Goal: Task Accomplishment & Management: Use online tool/utility

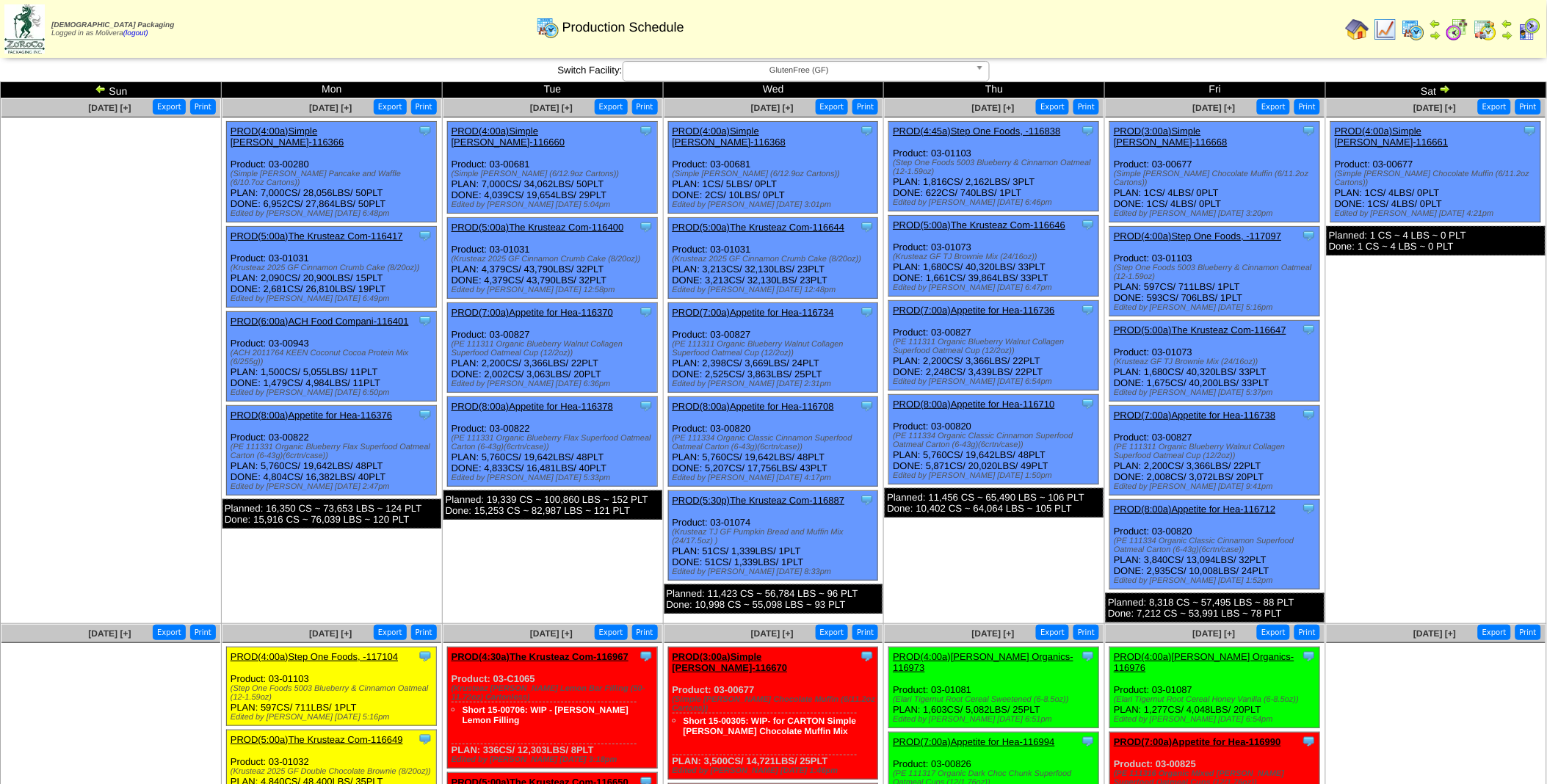
click at [523, 135] on link "PROD(4:00a)Simple [PERSON_NAME]-116660" at bounding box center [508, 136] width 114 height 22
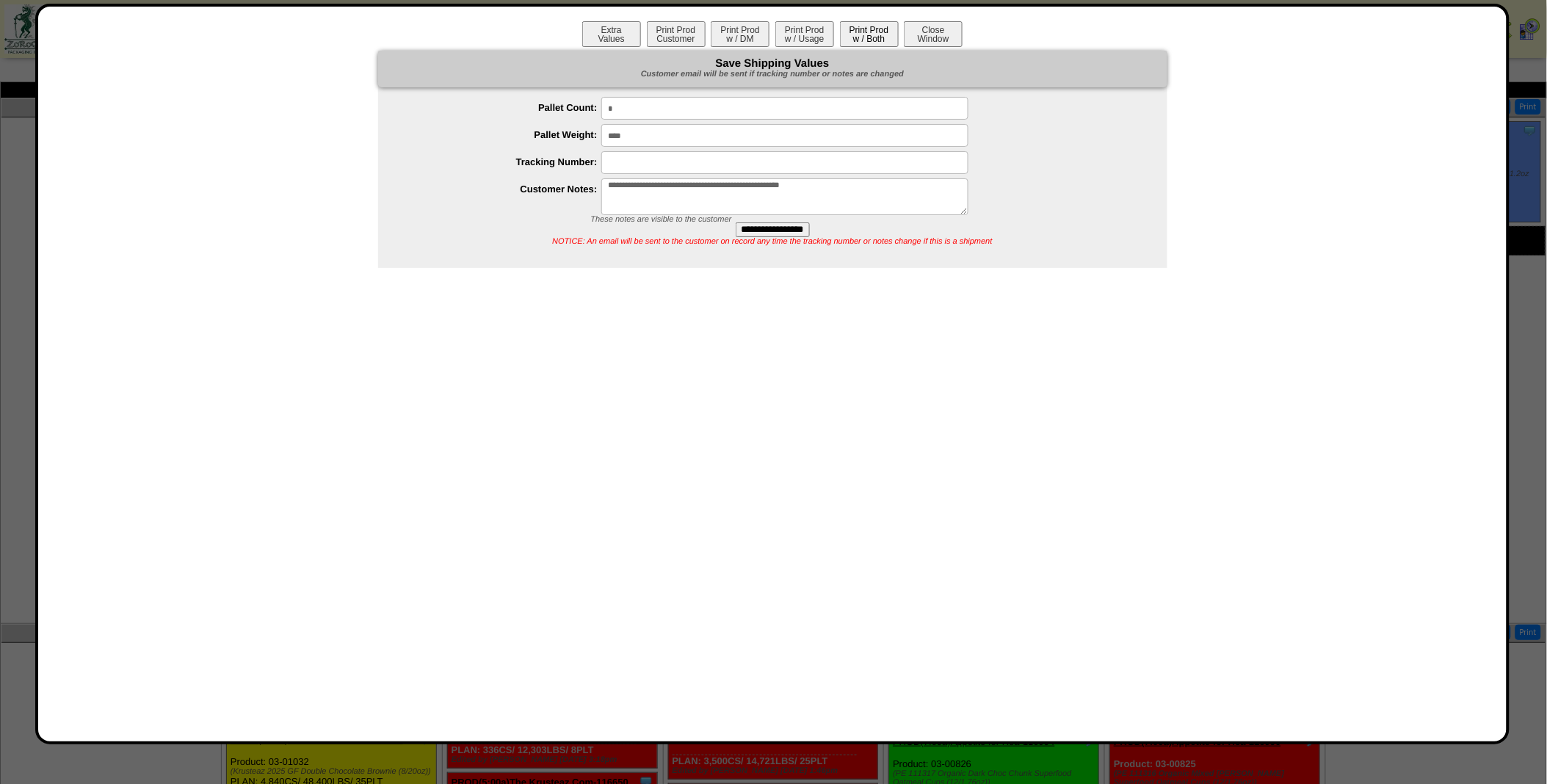
click at [866, 40] on button "Print Prod w / Both" at bounding box center [869, 33] width 59 height 26
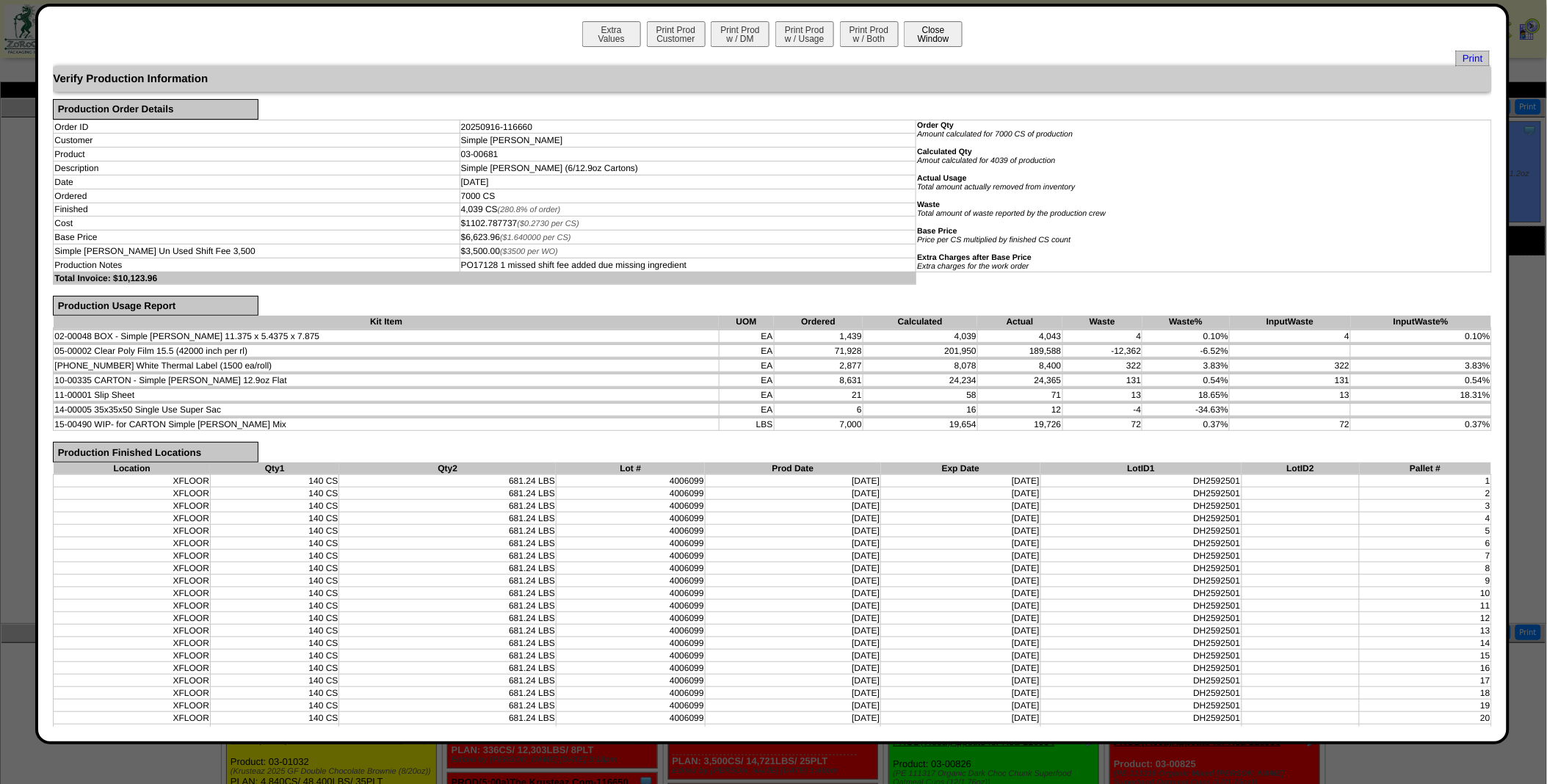
click at [947, 33] on button "Close Window" at bounding box center [933, 33] width 59 height 26
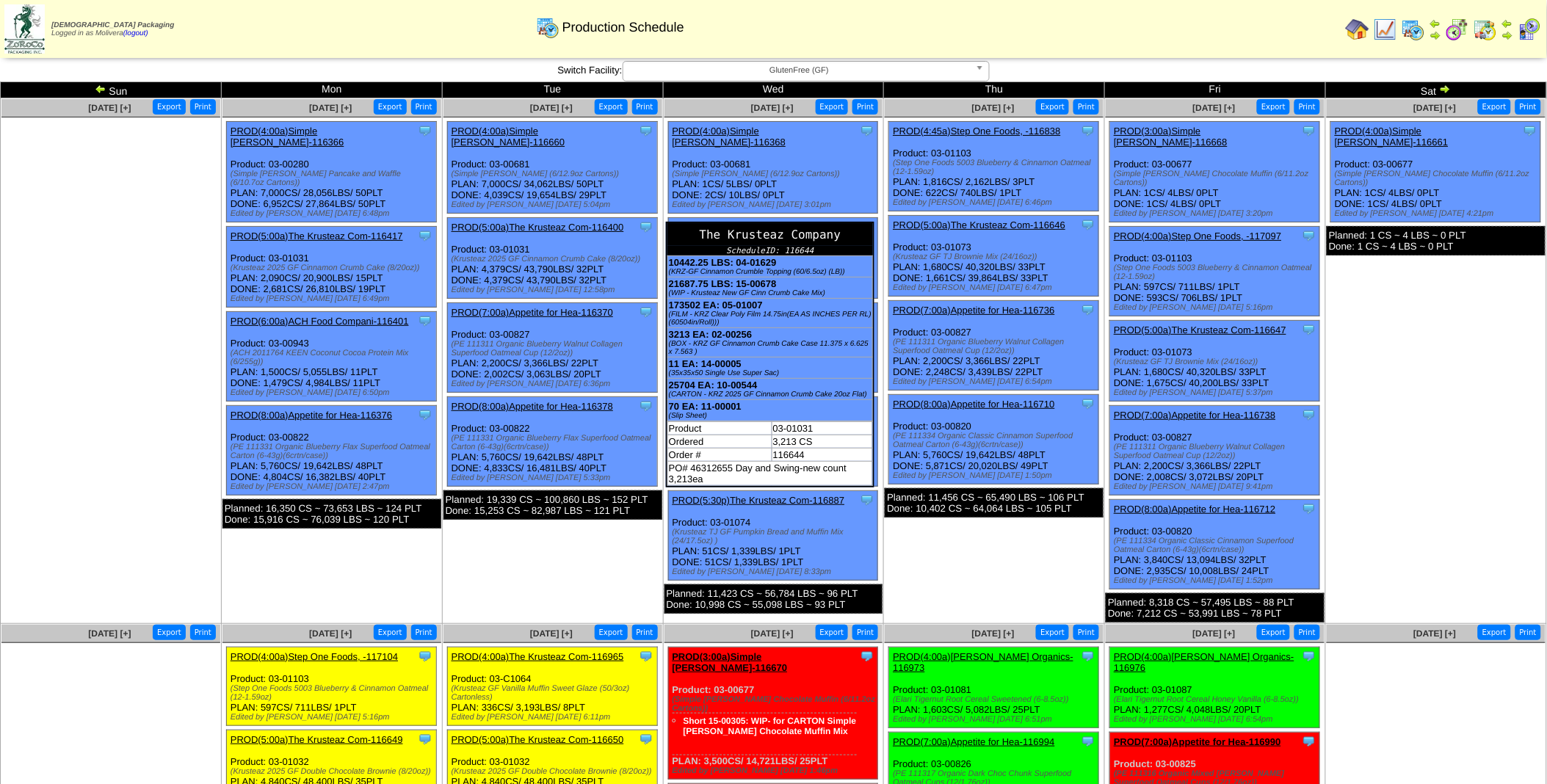
click at [867, 223] on div "The Krusteaz Company" at bounding box center [770, 234] width 206 height 23
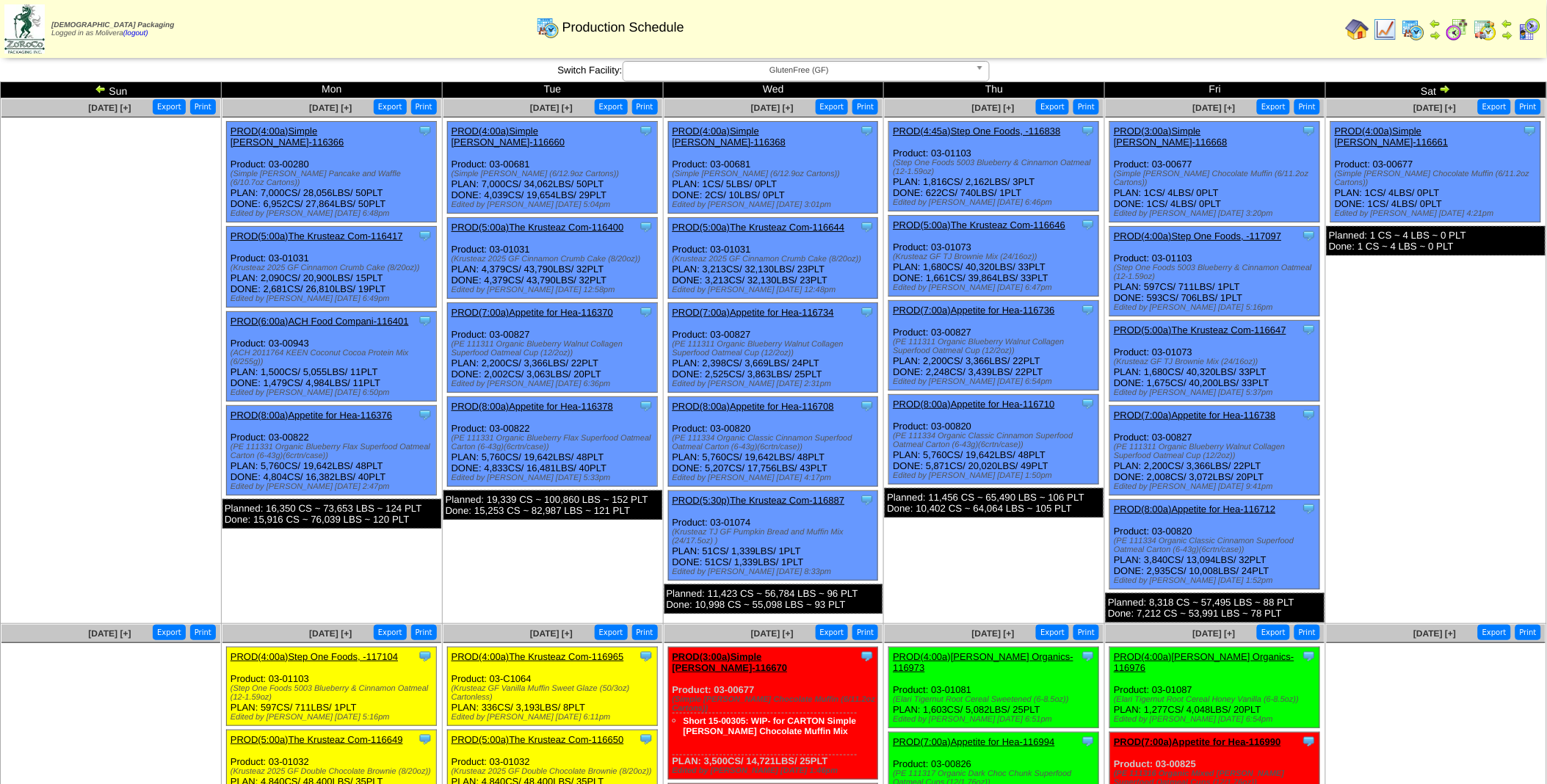
click at [787, 221] on link "PROD(5:00a)The Krusteaz Com-116644" at bounding box center [758, 227] width 172 height 11
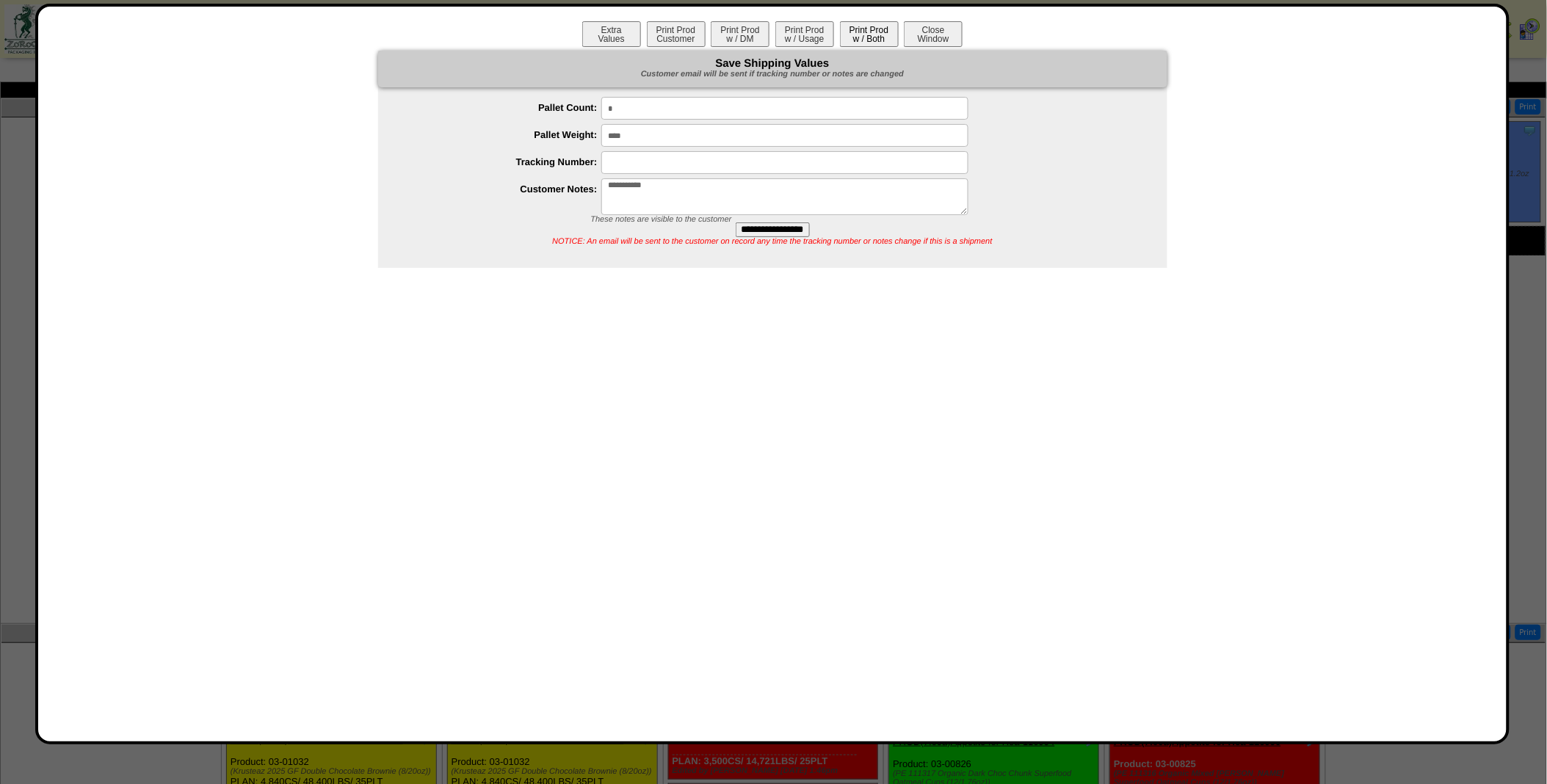
click at [870, 39] on button "Print Prod w / Both" at bounding box center [869, 33] width 59 height 26
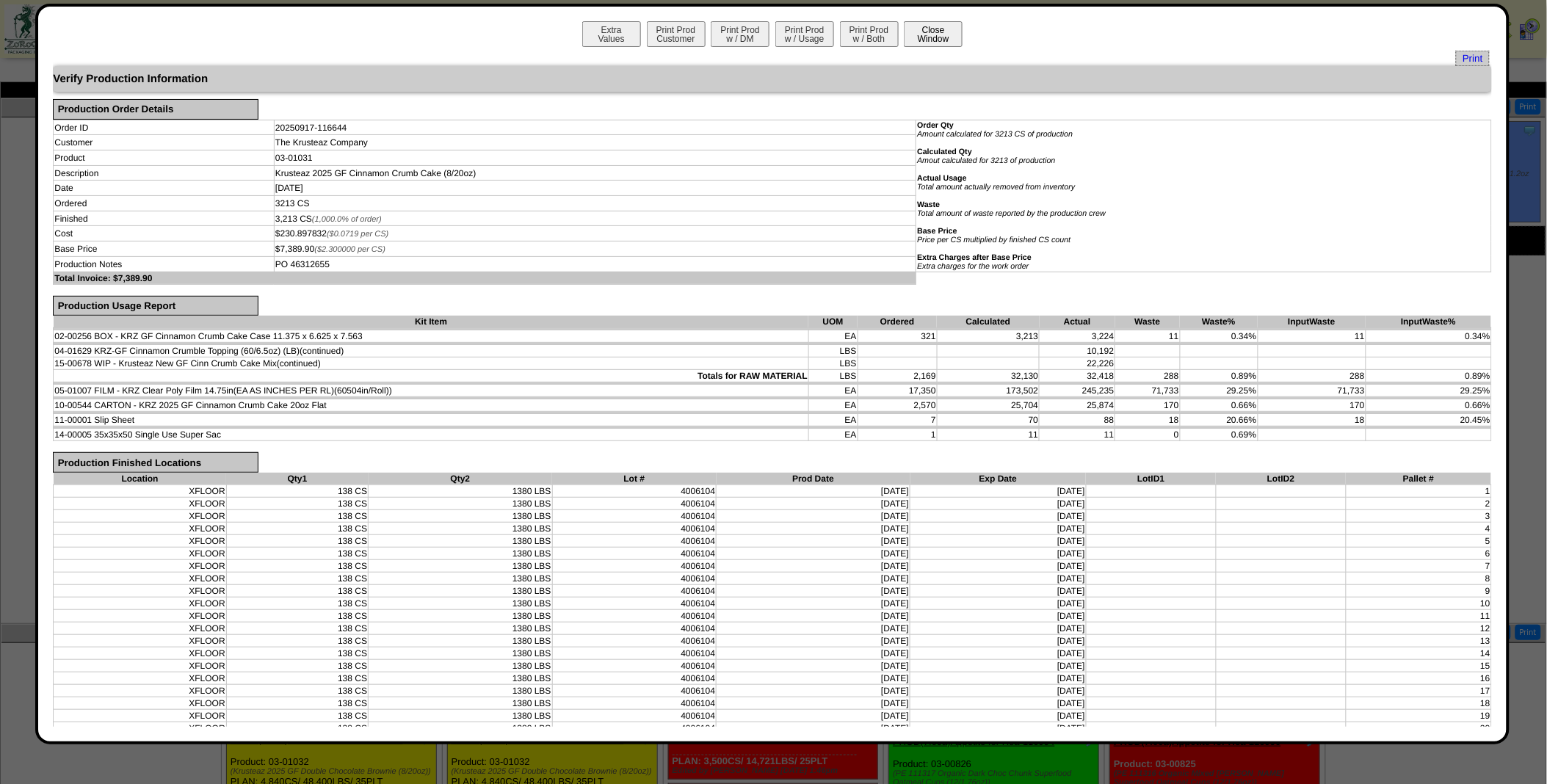
click at [929, 34] on button "Close Window" at bounding box center [933, 33] width 59 height 26
